Goal: Find contact information: Find contact information

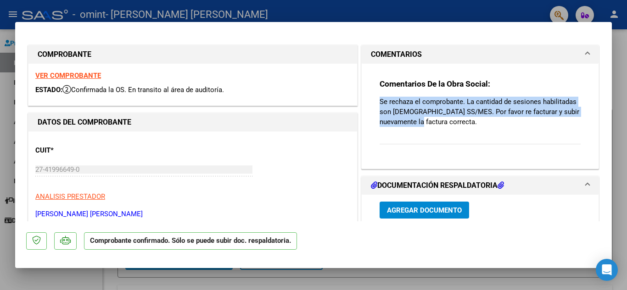
drag, startPoint x: 375, startPoint y: 103, endPoint x: 420, endPoint y: 122, distance: 49.0
click at [420, 122] on div "Comentarios De la Obra Social: Se rechaza el comprobante. La cantidad de sesion…" at bounding box center [480, 113] width 215 height 98
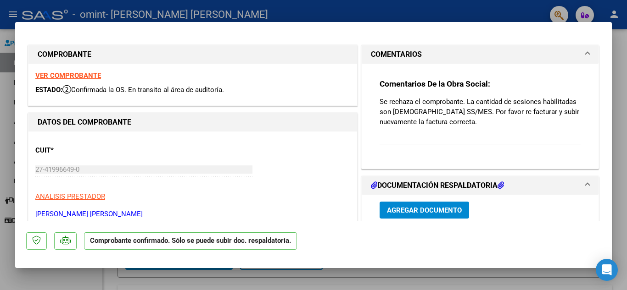
click at [429, 124] on p "Se rechaza el comprobante. La cantidad de sesiones habilitadas son [DEMOGRAPHIC…" at bounding box center [480, 112] width 201 height 30
drag, startPoint x: 429, startPoint y: 124, endPoint x: 370, endPoint y: 98, distance: 64.7
click at [373, 98] on div "Comentarios De la Obra Social: Se rechaza el comprobante. La cantidad de sesion…" at bounding box center [480, 113] width 215 height 98
click at [434, 112] on p "Se rechaza el comprobante. La cantidad de sesiones habilitadas son [DEMOGRAPHIC…" at bounding box center [480, 112] width 201 height 30
click at [620, 38] on div at bounding box center [313, 145] width 627 height 290
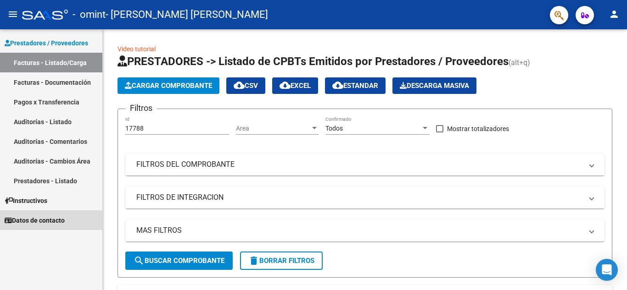
click at [49, 216] on span "Datos de contacto" at bounding box center [35, 221] width 60 height 10
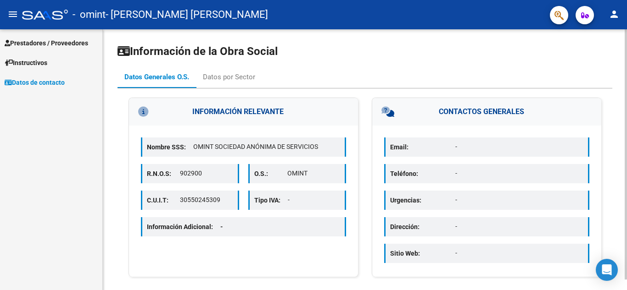
click at [597, 52] on div "Información de la Obra Social Datos Generales O.S. Datos por Sector INFORMACIÓN…" at bounding box center [366, 165] width 526 height 272
click at [237, 79] on div "Datos por Sector" at bounding box center [229, 77] width 52 height 10
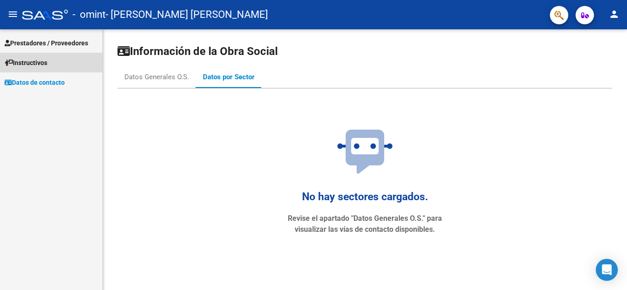
click at [45, 56] on link "Instructivos" at bounding box center [51, 63] width 102 height 20
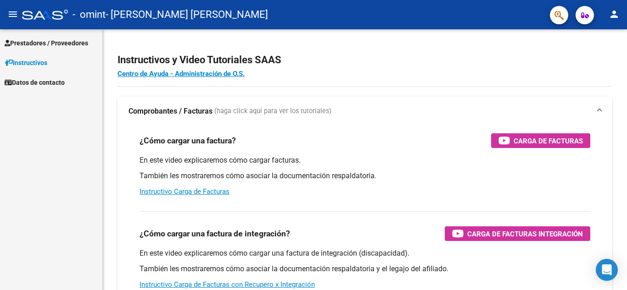
click at [61, 46] on span "Prestadores / Proveedores" at bounding box center [47, 43] width 84 height 10
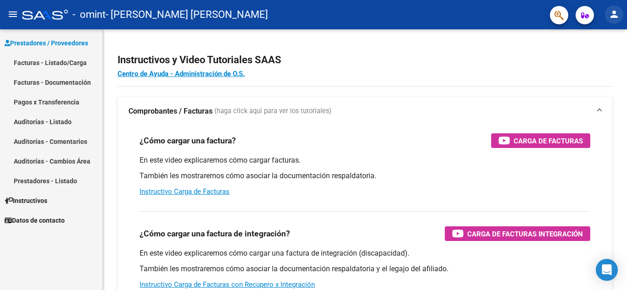
click at [619, 12] on mat-icon "person" at bounding box center [614, 14] width 11 height 11
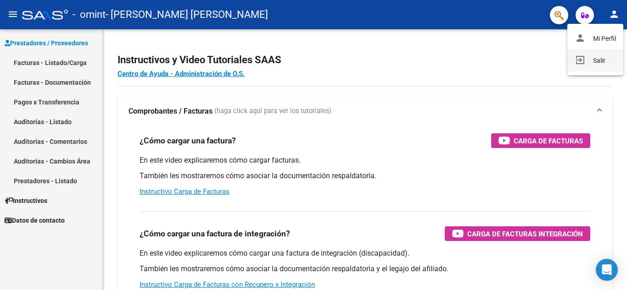
click at [591, 61] on button "exit_to_app Salir" at bounding box center [595, 61] width 56 height 22
